Goal: Task Accomplishment & Management: Complete application form

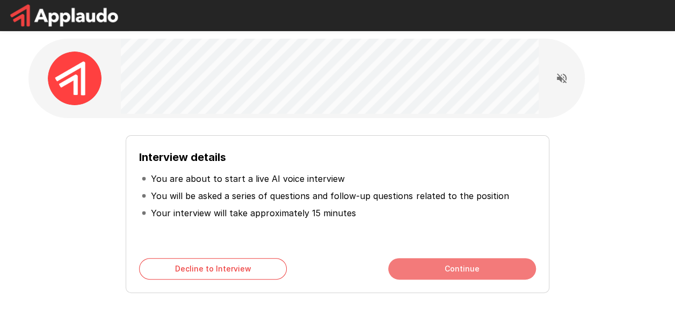
click at [426, 259] on button "Continue" at bounding box center [462, 268] width 148 height 21
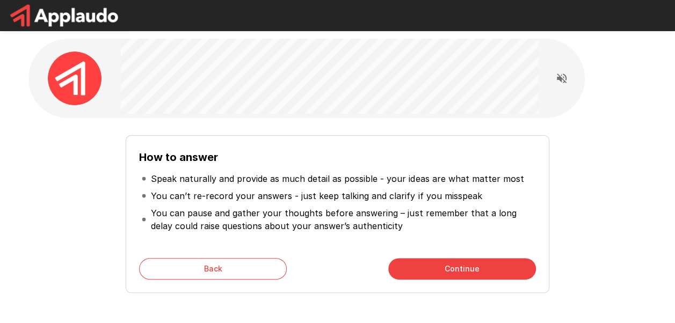
click at [434, 265] on button "Continue" at bounding box center [462, 268] width 148 height 21
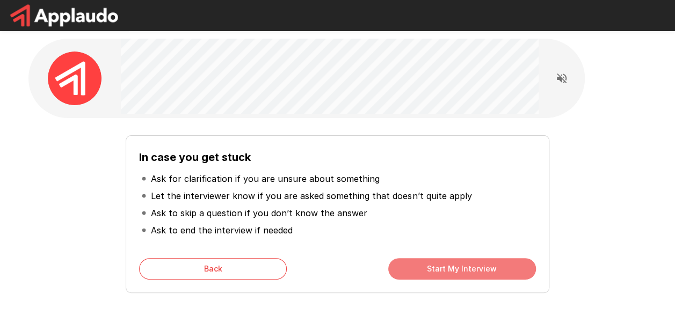
click at [437, 264] on button "Start My Interview" at bounding box center [462, 268] width 148 height 21
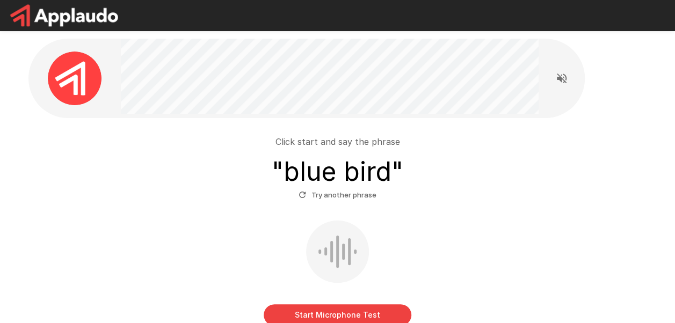
click at [360, 314] on button "Start Microphone Test" at bounding box center [338, 314] width 148 height 21
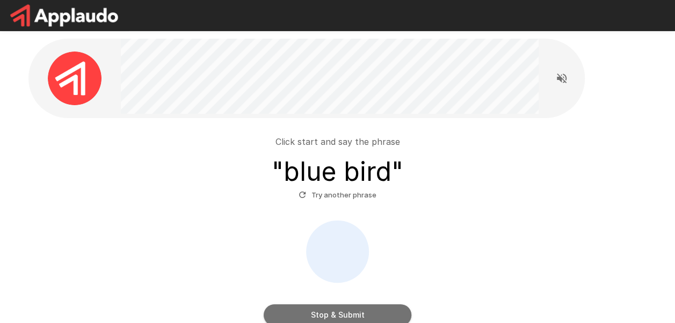
click at [360, 314] on button "Stop & Submit" at bounding box center [338, 314] width 148 height 21
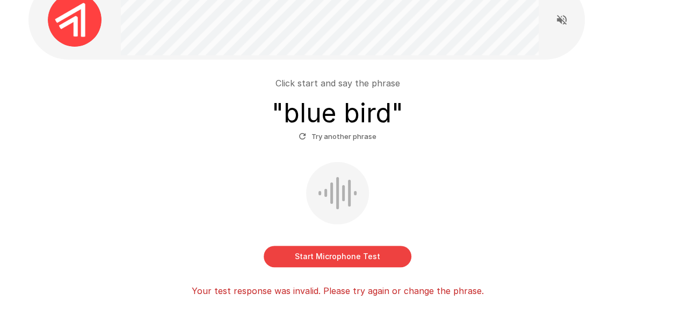
scroll to position [63, 0]
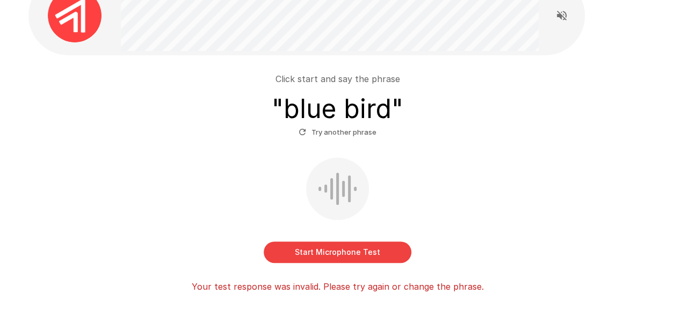
click at [357, 255] on button "Start Microphone Test" at bounding box center [338, 252] width 148 height 21
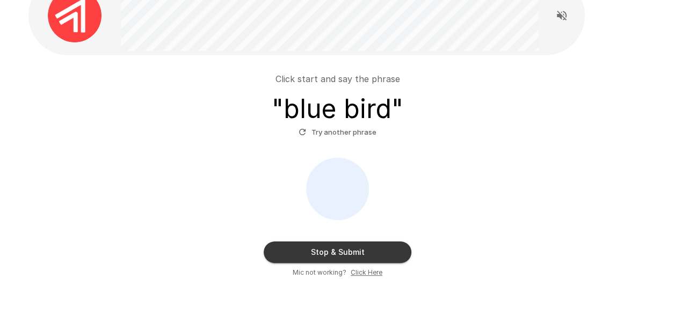
click at [358, 255] on button "Stop & Submit" at bounding box center [338, 252] width 148 height 21
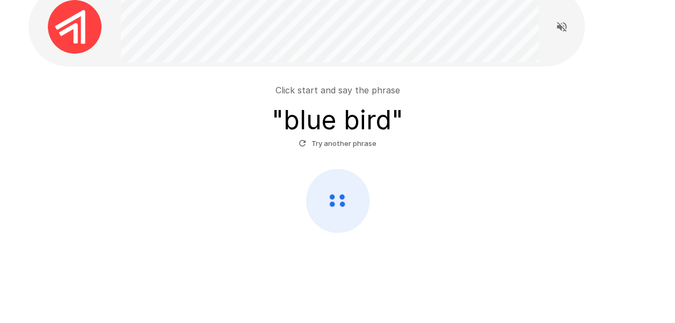
scroll to position [51, 0]
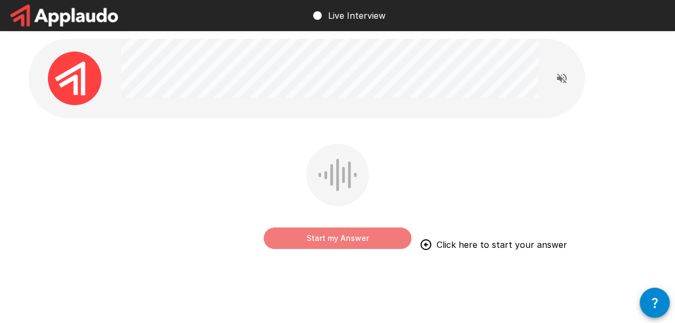
click at [346, 238] on button "Start my Answer" at bounding box center [338, 238] width 148 height 21
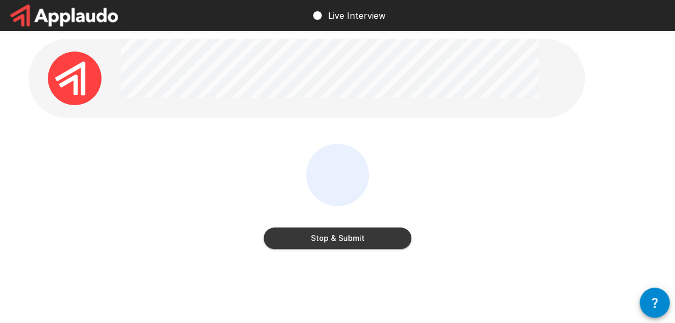
click at [308, 246] on button "Stop & Submit" at bounding box center [338, 238] width 148 height 21
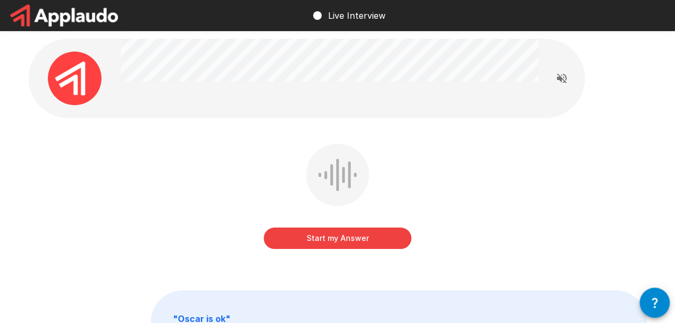
click at [311, 239] on button "Start my Answer" at bounding box center [338, 238] width 148 height 21
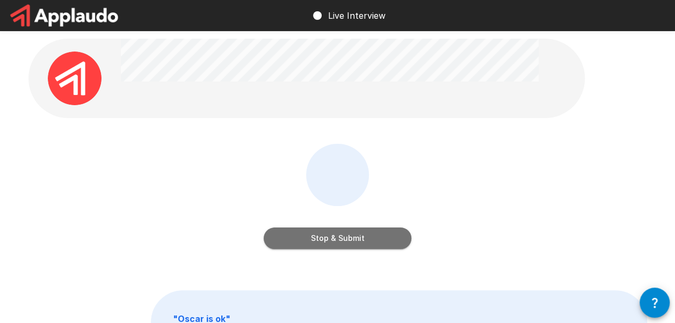
click at [312, 237] on button "Stop & Submit" at bounding box center [338, 238] width 148 height 21
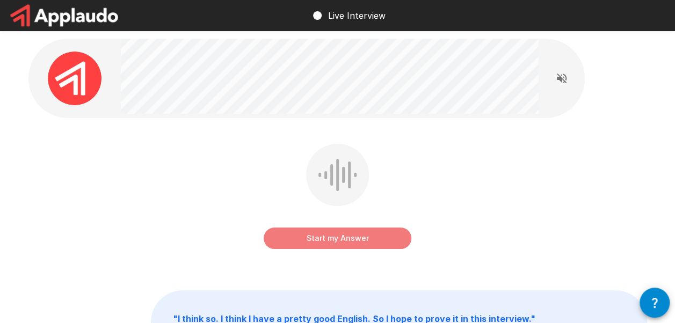
click at [310, 236] on button "Start my Answer" at bounding box center [338, 238] width 148 height 21
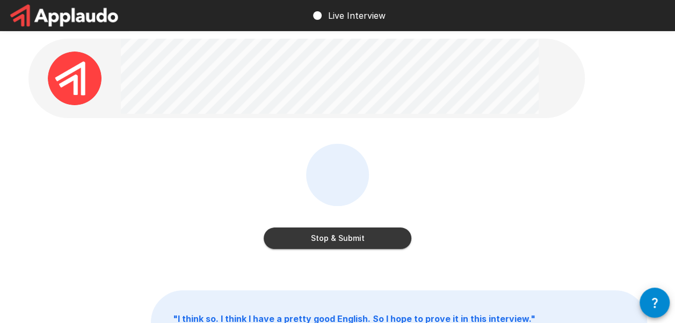
click at [363, 236] on button "Stop & Submit" at bounding box center [338, 238] width 148 height 21
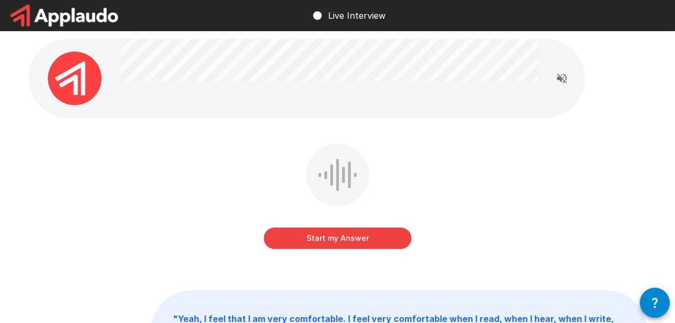
click at [379, 242] on button "Start my Answer" at bounding box center [338, 238] width 148 height 21
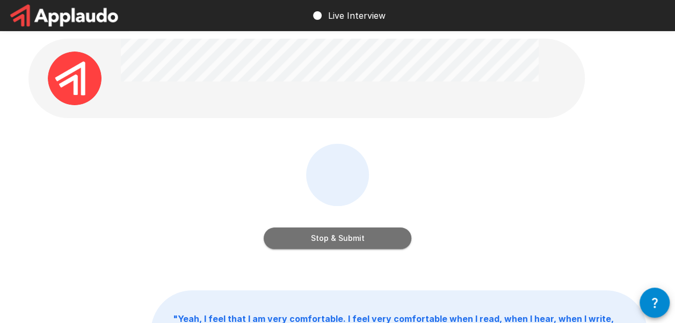
click at [360, 236] on button "Stop & Submit" at bounding box center [338, 238] width 148 height 21
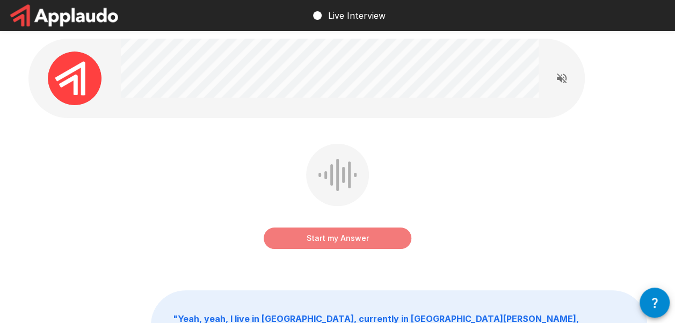
click at [309, 241] on button "Start my Answer" at bounding box center [338, 238] width 148 height 21
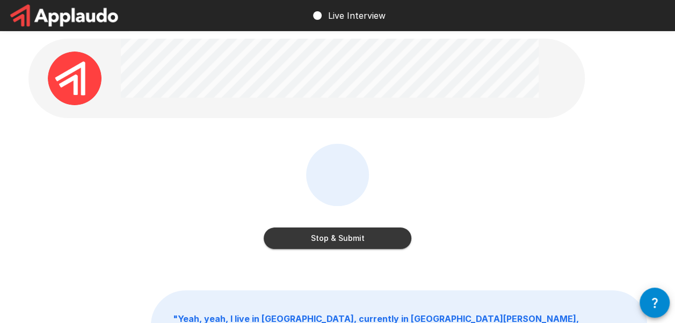
click at [341, 246] on button "Stop & Submit" at bounding box center [338, 238] width 148 height 21
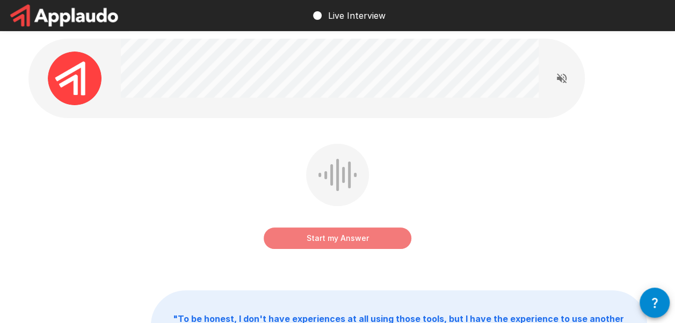
click at [320, 243] on button "Start my Answer" at bounding box center [338, 238] width 148 height 21
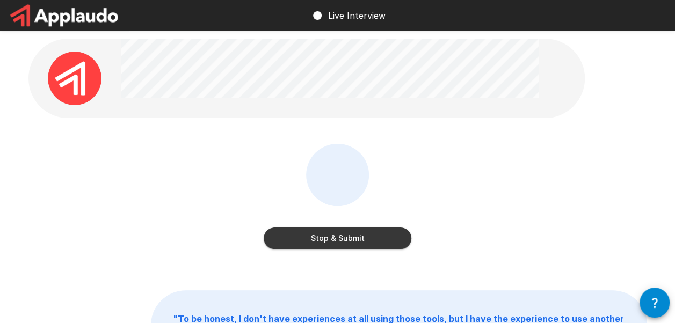
click at [384, 241] on button "Stop & Submit" at bounding box center [338, 238] width 148 height 21
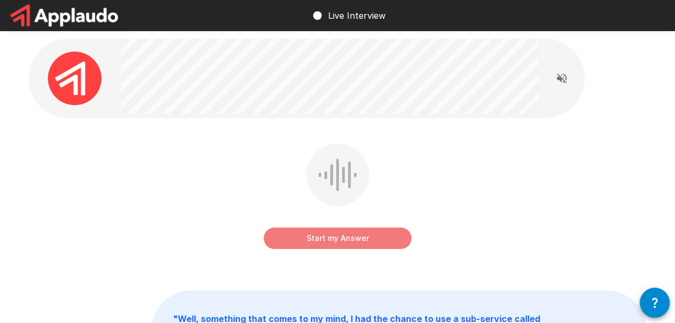
click at [315, 243] on button "Start my Answer" at bounding box center [338, 238] width 148 height 21
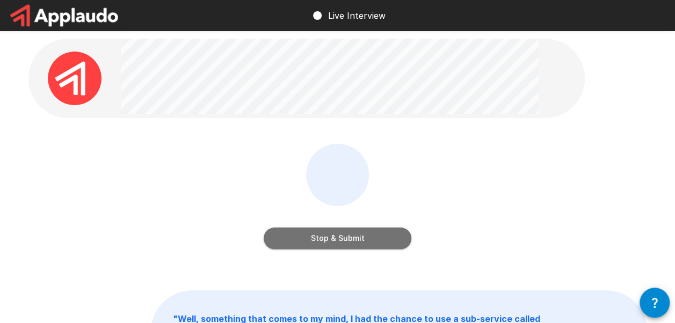
click at [350, 236] on button "Stop & Submit" at bounding box center [338, 238] width 148 height 21
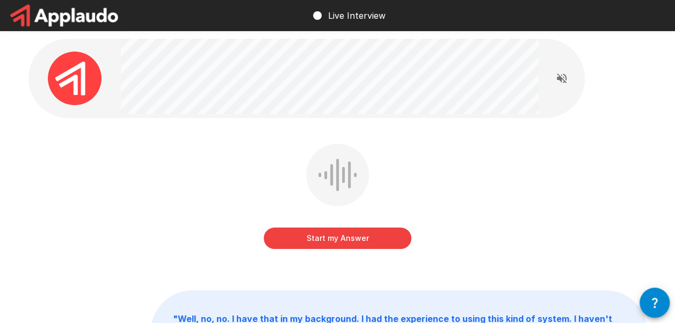
click at [317, 242] on button "Start my Answer" at bounding box center [338, 238] width 148 height 21
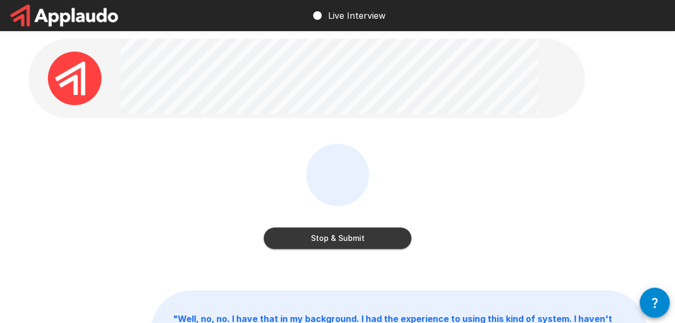
click at [368, 240] on button "Stop & Submit" at bounding box center [338, 238] width 148 height 21
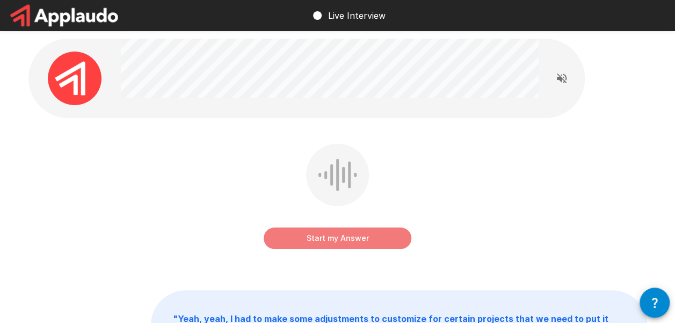
click at [335, 243] on button "Start my Answer" at bounding box center [338, 238] width 148 height 21
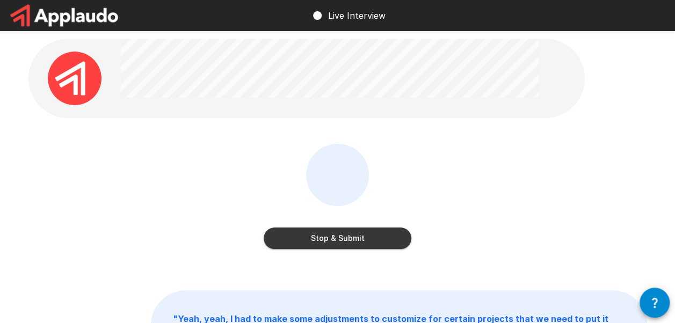
click at [366, 237] on button "Stop & Submit" at bounding box center [338, 238] width 148 height 21
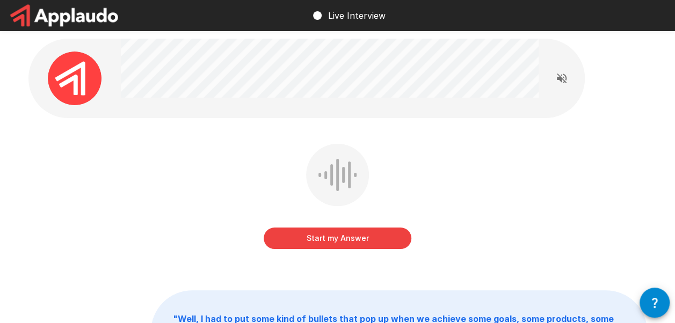
click at [360, 238] on button "Start my Answer" at bounding box center [338, 238] width 148 height 21
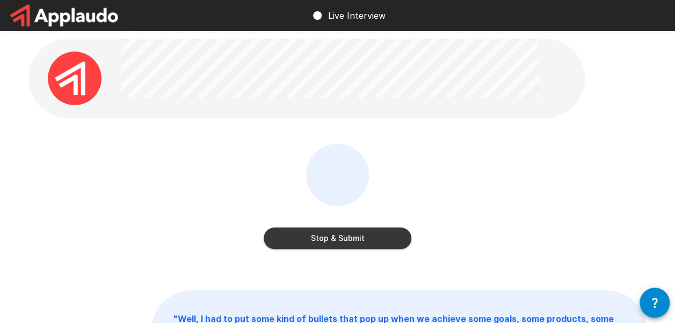
click at [377, 237] on button "Stop & Submit" at bounding box center [338, 238] width 148 height 21
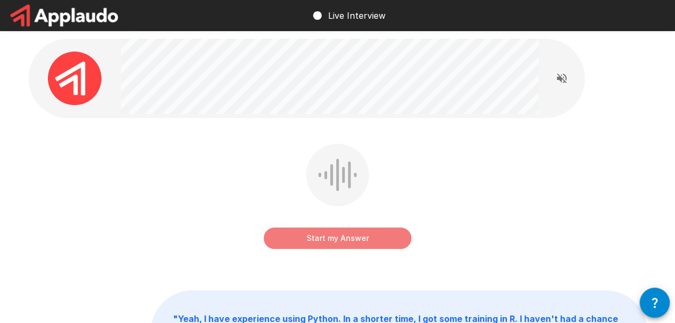
click at [384, 236] on button "Start my Answer" at bounding box center [338, 238] width 148 height 21
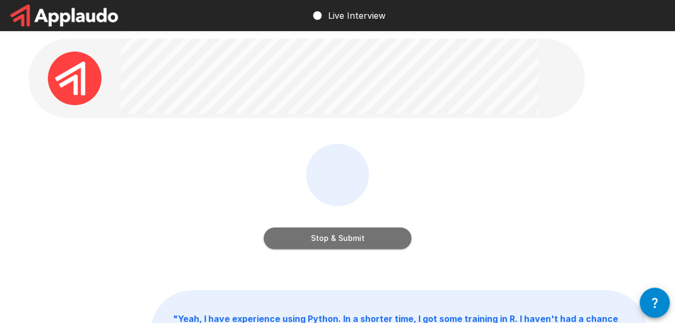
click at [312, 239] on button "Stop & Submit" at bounding box center [338, 238] width 148 height 21
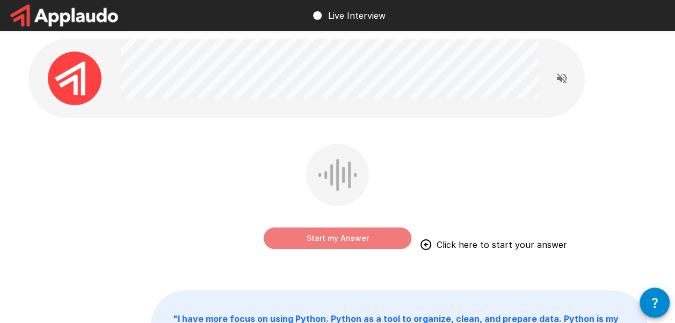
click at [382, 234] on button "Start my Answer" at bounding box center [338, 238] width 148 height 21
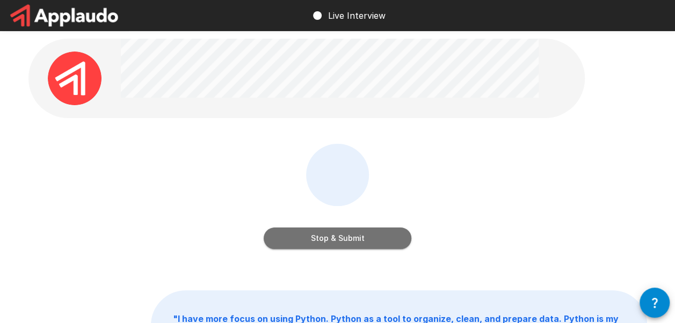
click at [367, 234] on button "Stop & Submit" at bounding box center [338, 238] width 148 height 21
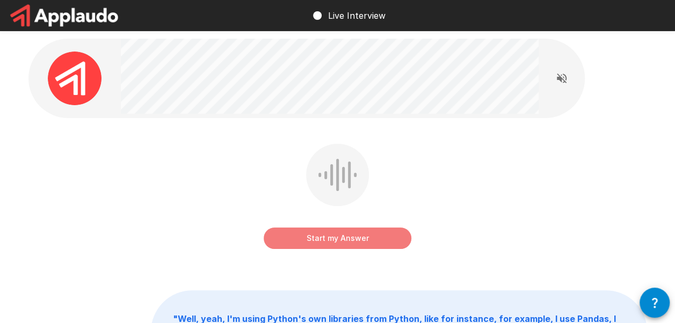
click at [367, 240] on button "Start my Answer" at bounding box center [338, 238] width 148 height 21
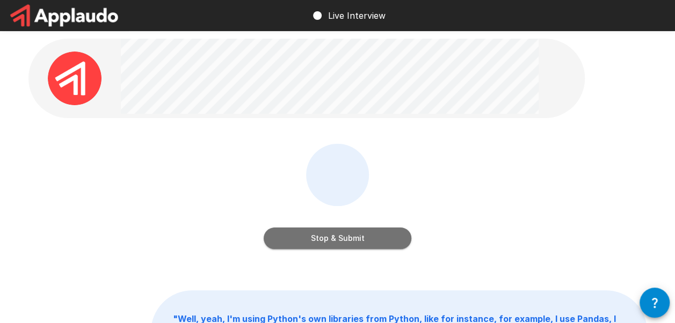
click at [369, 229] on button "Stop & Submit" at bounding box center [338, 238] width 148 height 21
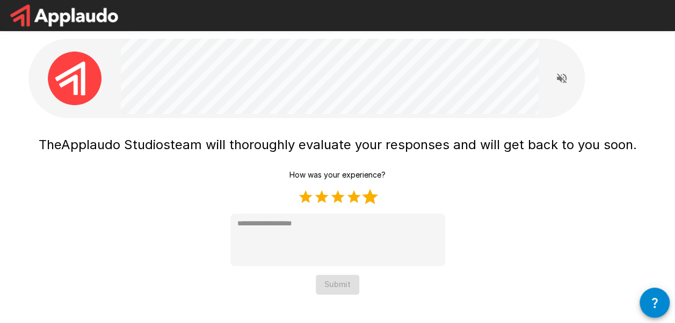
click at [365, 199] on label "5 Stars" at bounding box center [370, 197] width 16 height 16
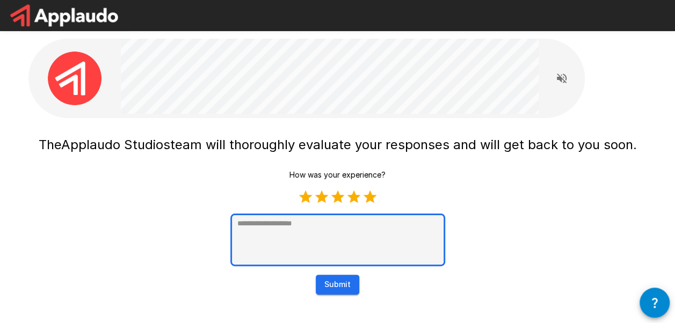
type textarea "*"
click at [289, 233] on textarea at bounding box center [337, 240] width 215 height 53
type textarea "*"
type textarea "**"
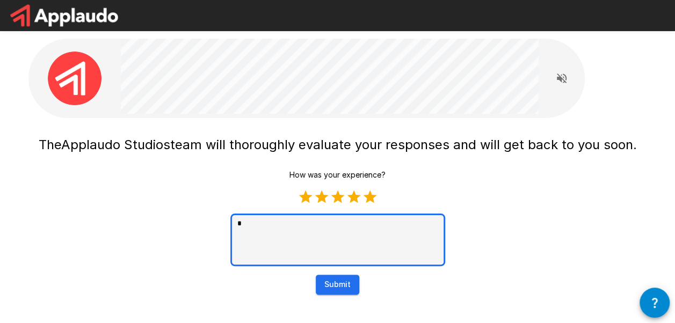
type textarea "*"
type textarea "***"
type textarea "*"
type textarea "****"
type textarea "*"
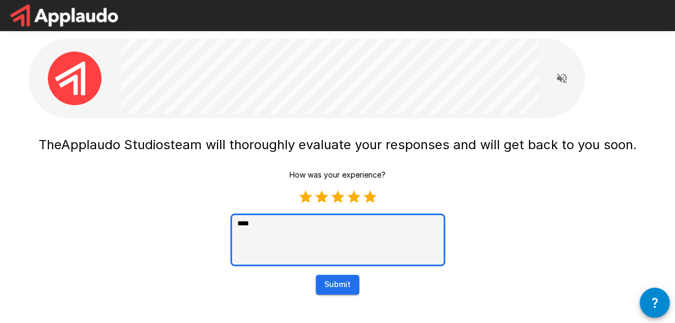
type textarea "*****"
type textarea "*"
type textarea "*****"
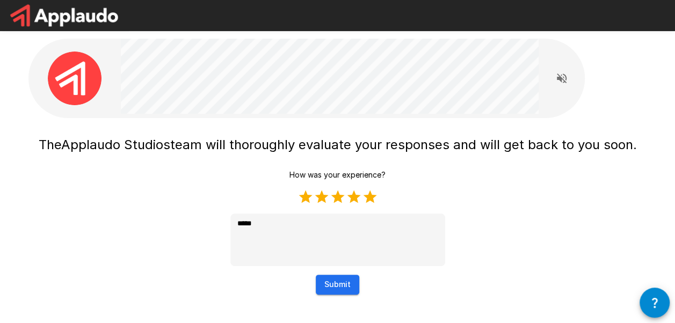
type textarea "*"
click at [336, 279] on button "Submit" at bounding box center [337, 285] width 43 height 20
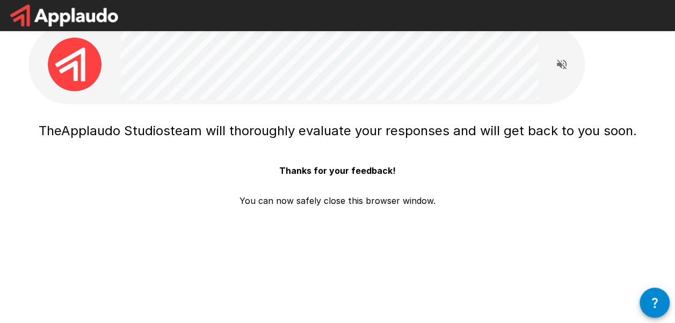
scroll to position [14, 0]
